Goal: Task Accomplishment & Management: Manage account settings

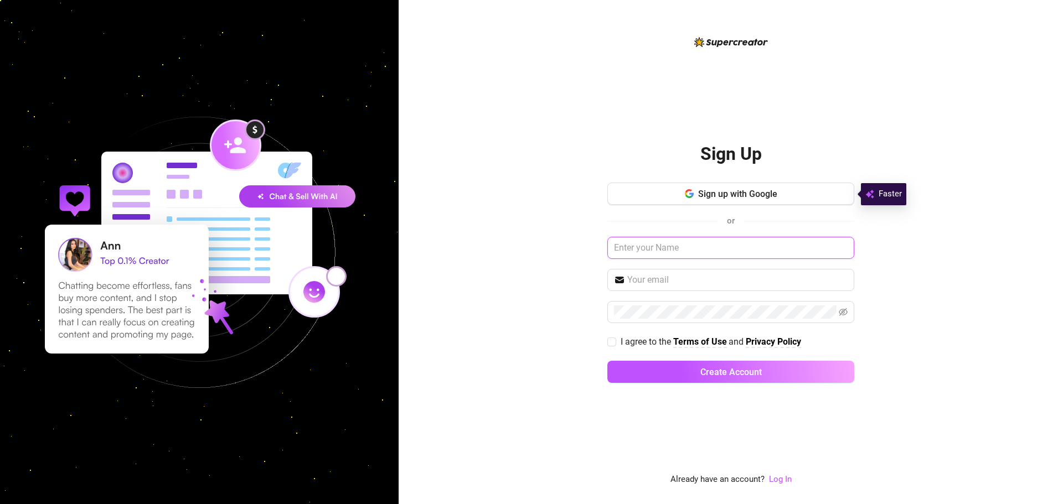
click at [630, 252] on input "text" at bounding box center [730, 248] width 247 height 22
paste input "[EMAIL_ADDRESS][DOMAIN_NAME]"
type input "[EMAIL_ADDRESS][DOMAIN_NAME]"
click at [750, 274] on input "text" at bounding box center [737, 279] width 220 height 13
click at [858, 213] on div "Sign Up Sign up with Google or [EMAIL_ADDRESS][DOMAIN_NAME] I agree to the Term…" at bounding box center [731, 252] width 664 height 504
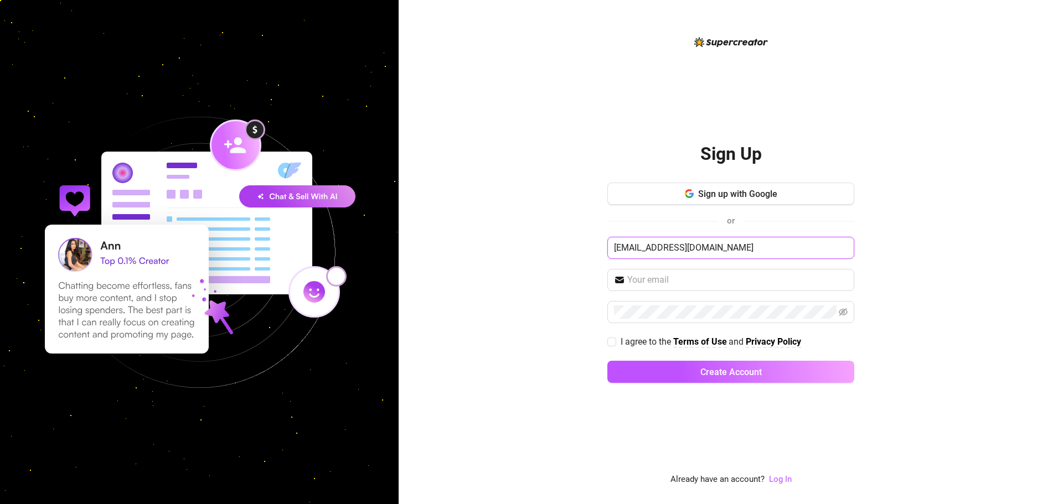
drag, startPoint x: 752, startPoint y: 252, endPoint x: 559, endPoint y: 265, distance: 194.2
click at [559, 265] on div "Sign Up Sign up with Google or [EMAIL_ADDRESS][DOMAIN_NAME] I agree to the Term…" at bounding box center [731, 252] width 664 height 504
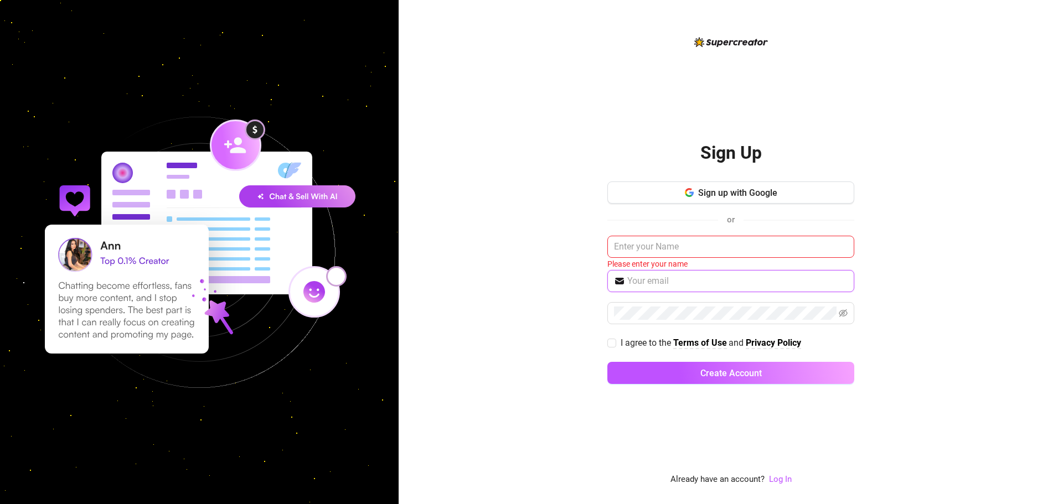
click at [707, 281] on input "text" at bounding box center [737, 281] width 220 height 13
click at [945, 209] on div "Sign Up Sign up with Google or Please enter your name I agree to the Terms of U…" at bounding box center [731, 252] width 664 height 504
click at [774, 484] on link "Log In" at bounding box center [780, 479] width 23 height 10
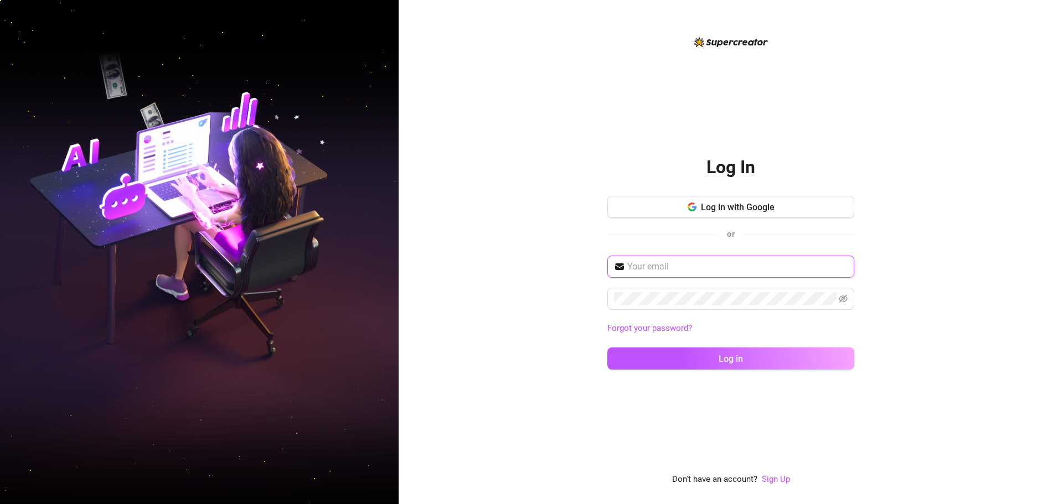
click at [685, 266] on input "text" at bounding box center [737, 266] width 220 height 13
click at [667, 263] on input "text" at bounding box center [737, 266] width 220 height 13
paste input "[EMAIL_ADDRESS][DOMAIN_NAME]"
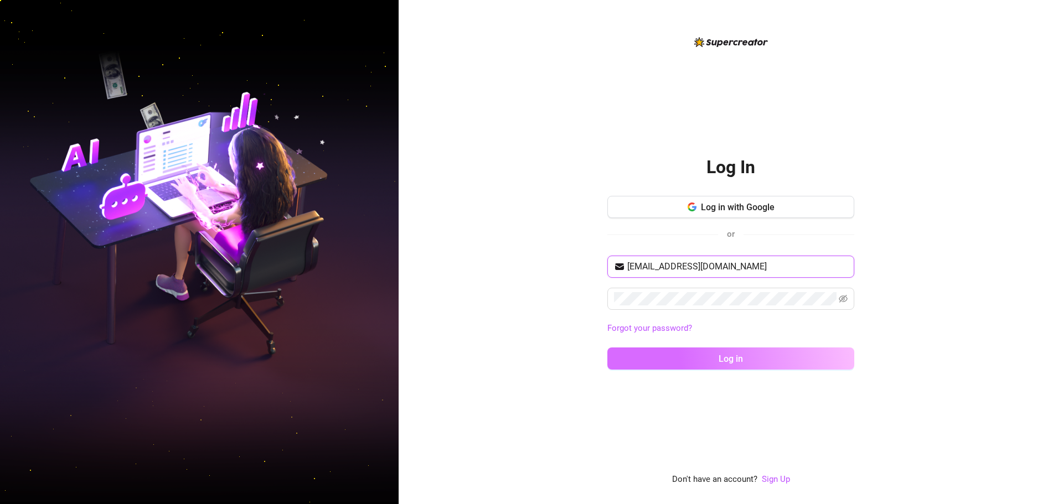
type input "[EMAIL_ADDRESS][DOMAIN_NAME]"
click at [695, 364] on button "Log in" at bounding box center [730, 359] width 247 height 22
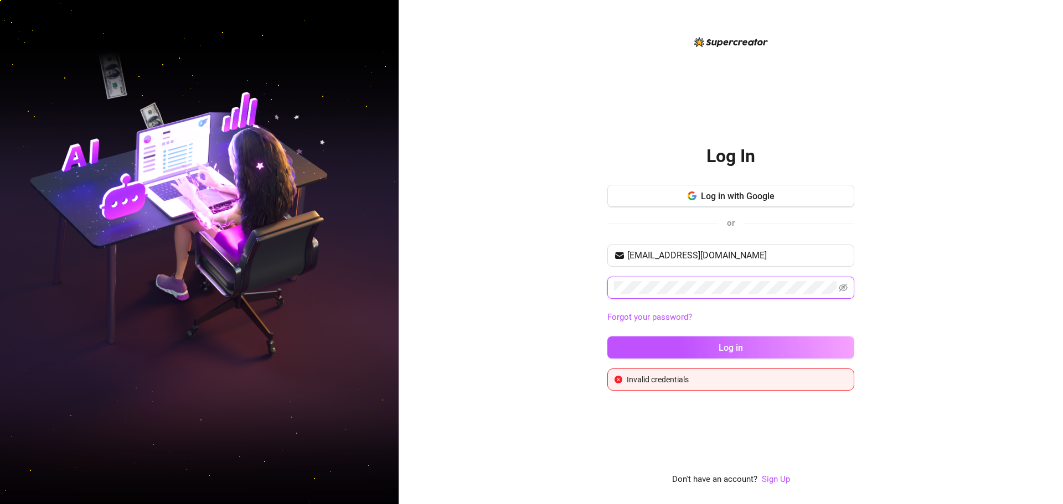
click at [566, 306] on div "Log In Log in with Google or [EMAIL_ADDRESS][DOMAIN_NAME] Forgot your password?…" at bounding box center [731, 252] width 664 height 504
click at [849, 288] on span at bounding box center [730, 288] width 247 height 22
click at [843, 285] on icon "eye-invisible" at bounding box center [843, 287] width 9 height 9
click at [769, 352] on button "Log in" at bounding box center [730, 348] width 247 height 22
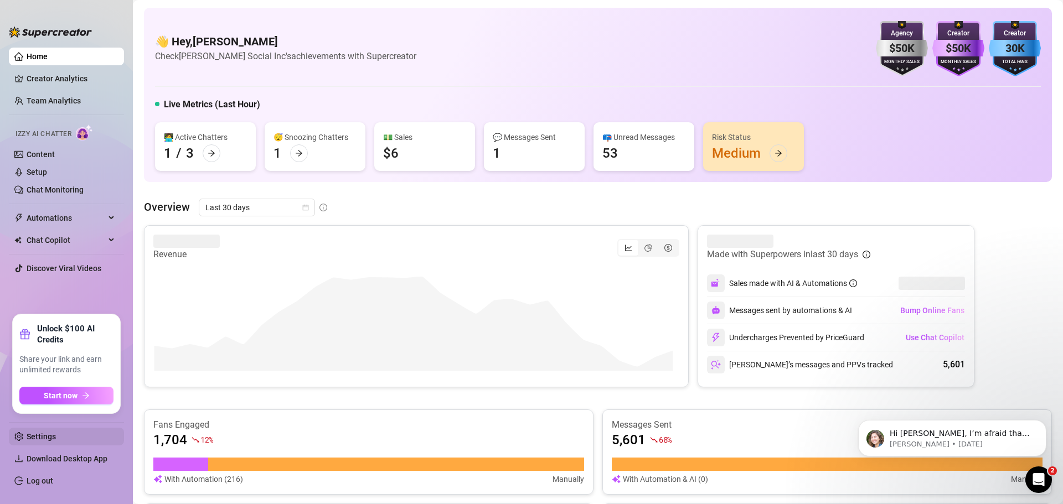
click at [41, 439] on link "Settings" at bounding box center [41, 436] width 29 height 9
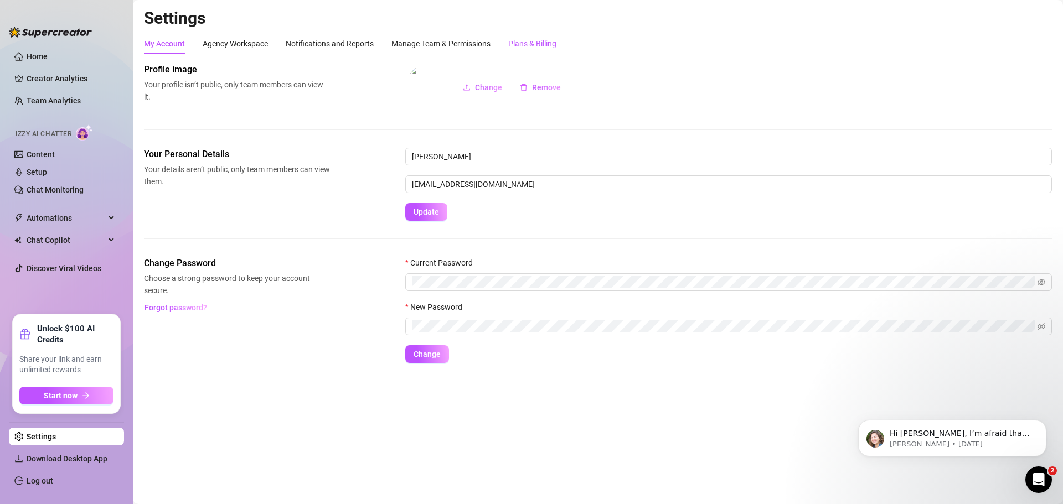
click at [520, 39] on div "Plans & Billing" at bounding box center [532, 44] width 48 height 12
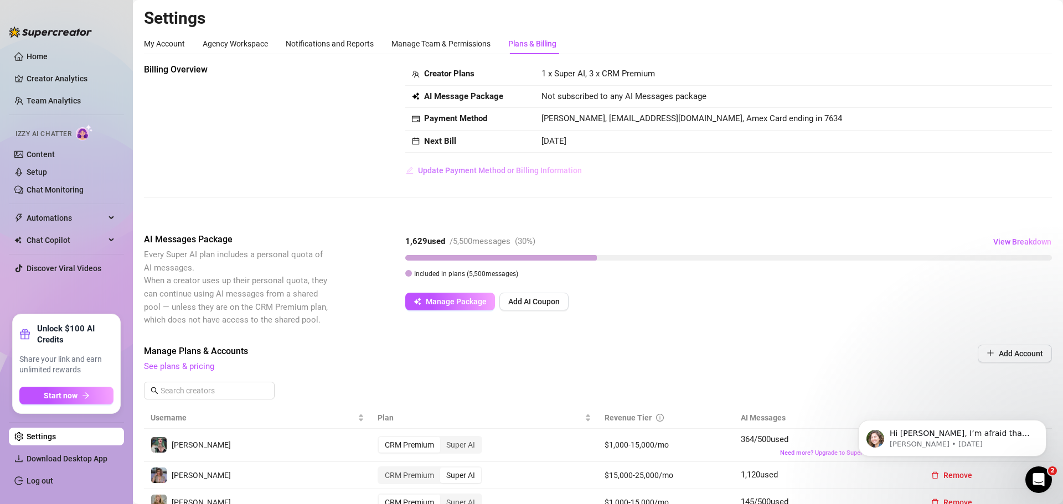
click at [529, 175] on button "Update Payment Method or Billing Information" at bounding box center [493, 171] width 177 height 18
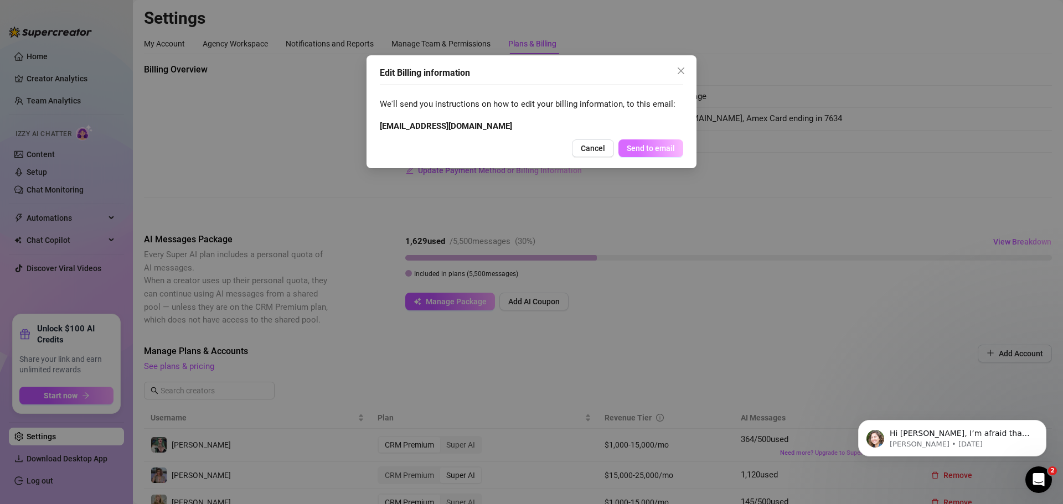
click at [644, 147] on span "Send to email" at bounding box center [651, 148] width 48 height 9
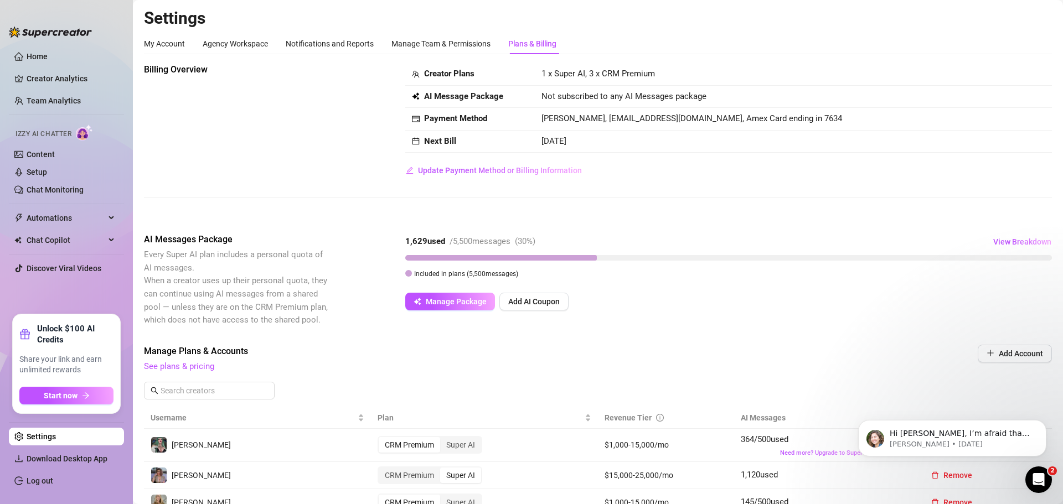
click at [960, 99] on div "Not subscribed to any AI Messages package" at bounding box center [793, 96] width 504 height 13
click at [603, 139] on td "[DATE]" at bounding box center [793, 142] width 517 height 23
click at [694, 113] on td "[PERSON_NAME], [EMAIL_ADDRESS][DOMAIN_NAME], Amex Card ending in 7634" at bounding box center [793, 119] width 517 height 23
click at [754, 122] on span "[PERSON_NAME], [EMAIL_ADDRESS][DOMAIN_NAME], Amex Card ending in 7634" at bounding box center [691, 118] width 301 height 10
drag, startPoint x: 828, startPoint y: 116, endPoint x: 767, endPoint y: 123, distance: 61.9
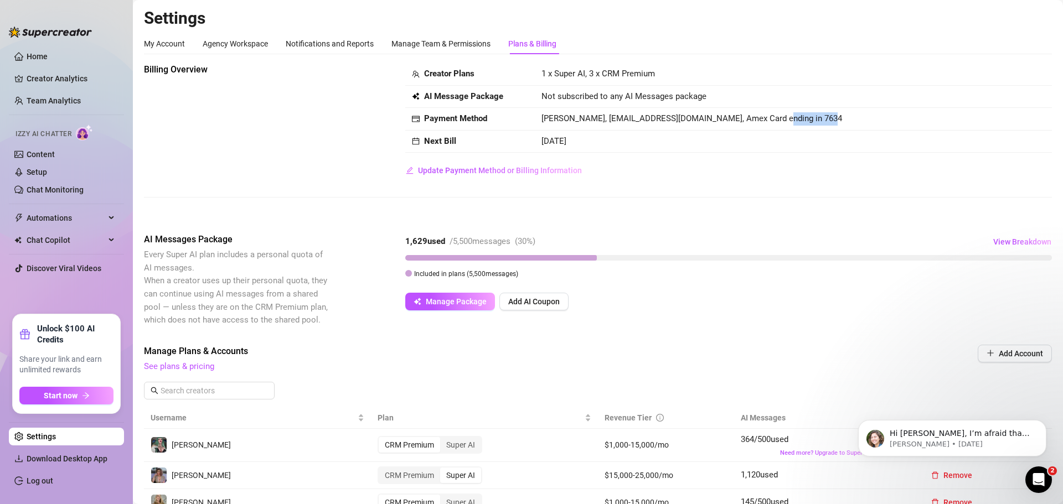
click at [767, 123] on td "[PERSON_NAME], [EMAIL_ADDRESS][DOMAIN_NAME], Amex Card ending in 7634" at bounding box center [793, 119] width 517 height 23
click at [767, 123] on span "[PERSON_NAME], [EMAIL_ADDRESS][DOMAIN_NAME], Amex Card ending in 7634" at bounding box center [691, 118] width 301 height 10
click at [954, 441] on p "[PERSON_NAME] • [DATE]" at bounding box center [961, 445] width 143 height 10
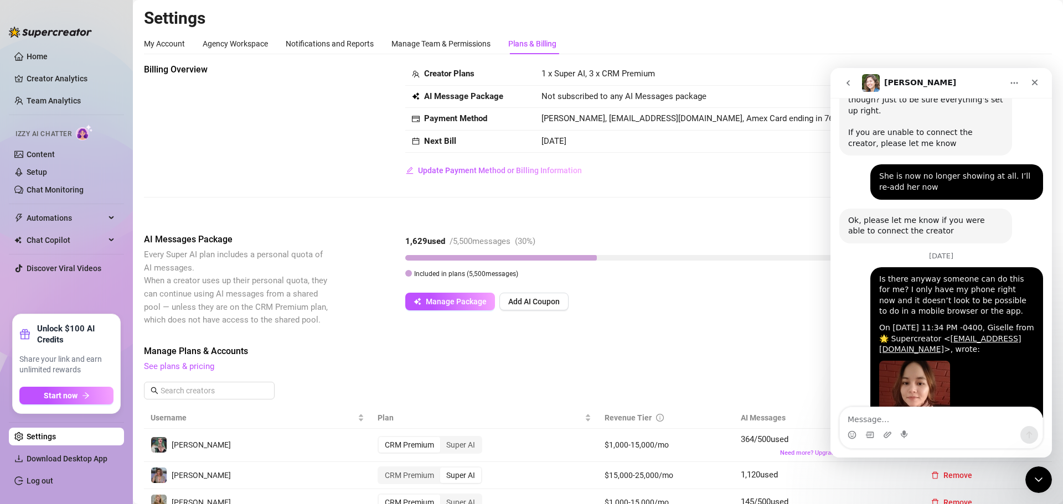
scroll to position [2088, 0]
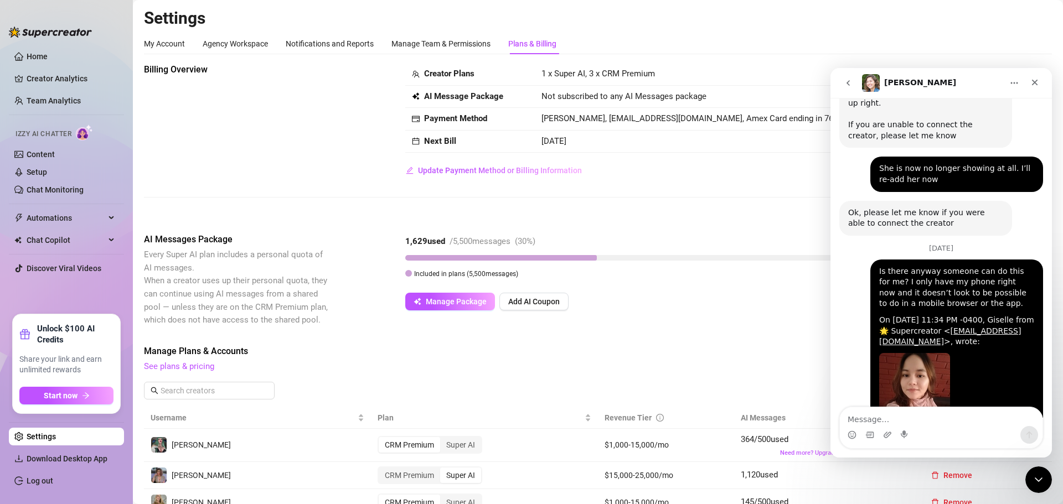
click at [613, 209] on div "Billing Overview Creator Plans 1 x Super AI, 3 x CRM Premium AI Message Package…" at bounding box center [598, 139] width 908 height 152
click at [570, 172] on span "Update Payment Method or Billing Information" at bounding box center [500, 170] width 164 height 9
